Goal: Download file/media

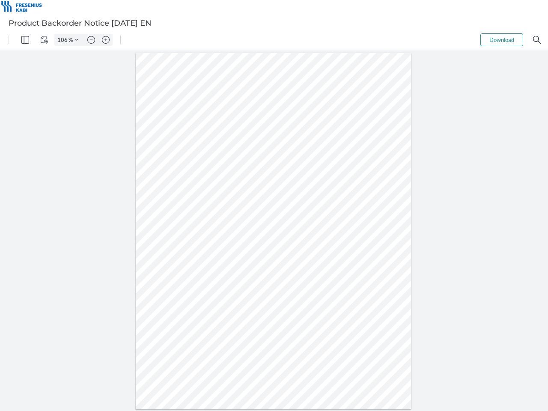
click at [25, 40] on img "Panel" at bounding box center [25, 40] width 8 height 8
click at [44, 40] on img "View Controls" at bounding box center [44, 40] width 8 height 8
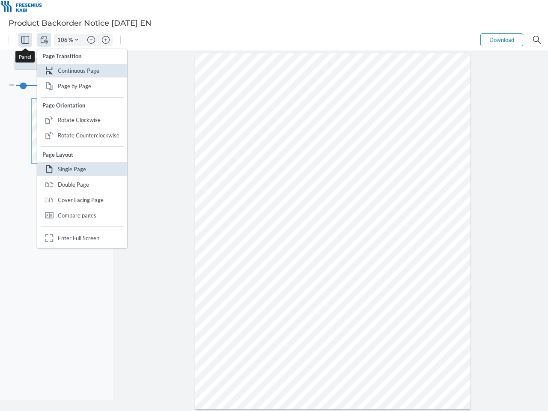
click at [64, 40] on input "106" at bounding box center [62, 40] width 14 height 8
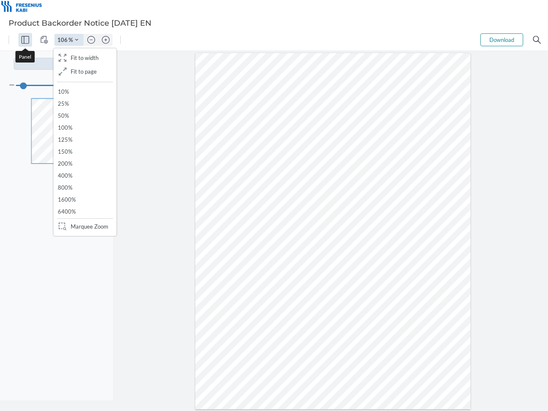
click at [77, 40] on img "Zoom Controls" at bounding box center [76, 39] width 3 height 3
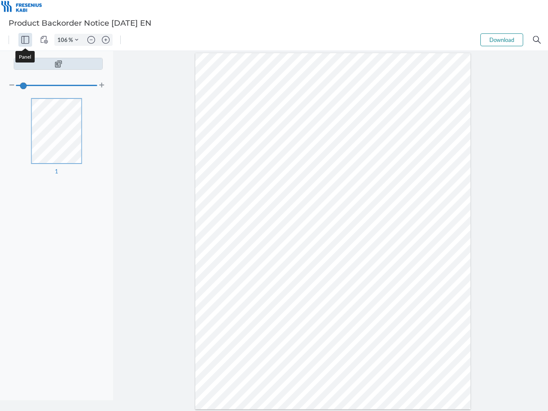
click at [91, 40] on img "Zoom out" at bounding box center [91, 40] width 8 height 8
click at [106, 40] on img "Zoom in" at bounding box center [106, 40] width 8 height 8
type input "106"
click at [502, 40] on button "Download" at bounding box center [502, 39] width 43 height 13
click at [537, 40] on img "Search" at bounding box center [537, 40] width 8 height 8
